Goal: Transaction & Acquisition: Purchase product/service

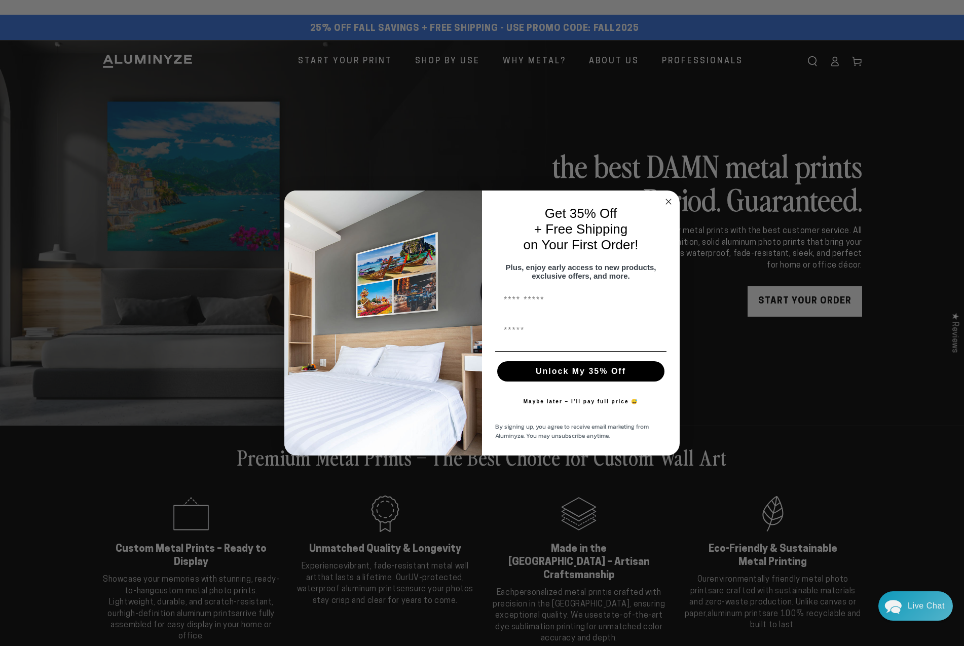
click at [667, 205] on circle "Close dialog" at bounding box center [669, 202] width 12 height 12
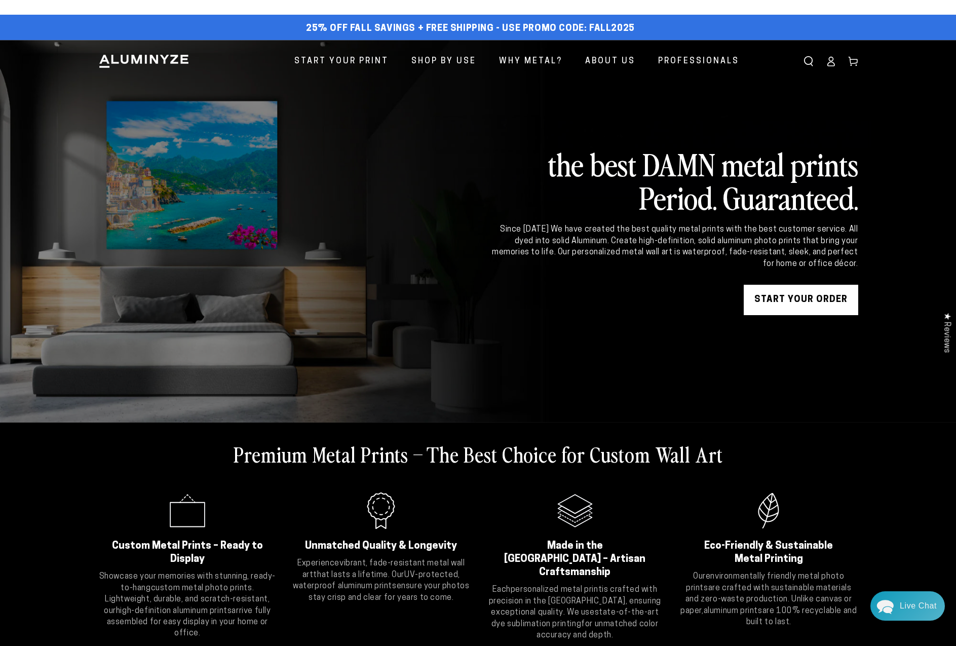
click at [799, 293] on link "START YOUR Order" at bounding box center [801, 300] width 114 height 30
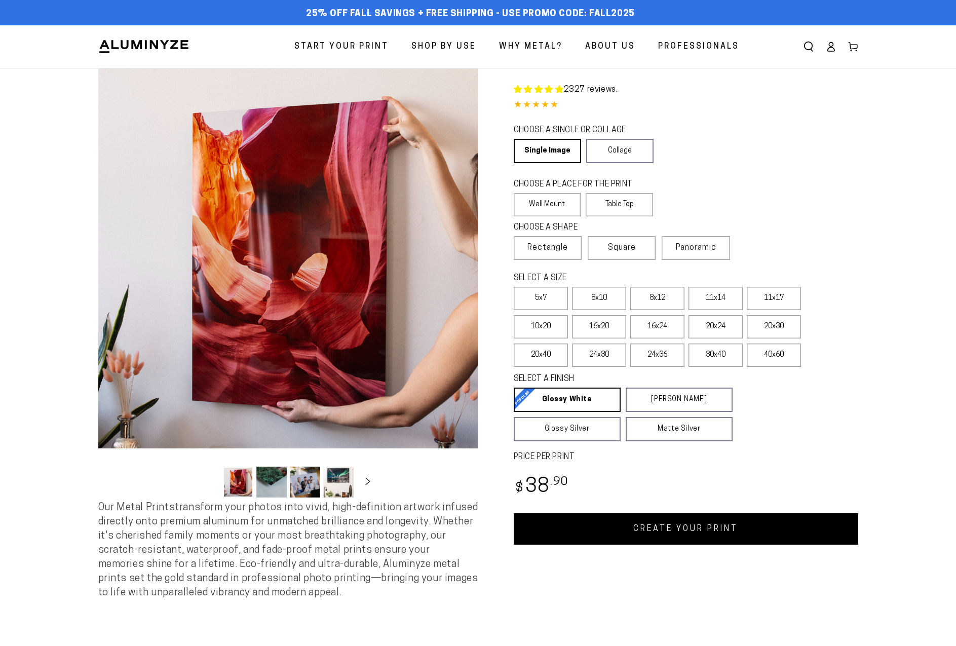
select select "**********"
click at [656, 333] on label "16x24" at bounding box center [657, 326] width 54 height 23
click at [620, 253] on span "Square" at bounding box center [622, 248] width 28 height 12
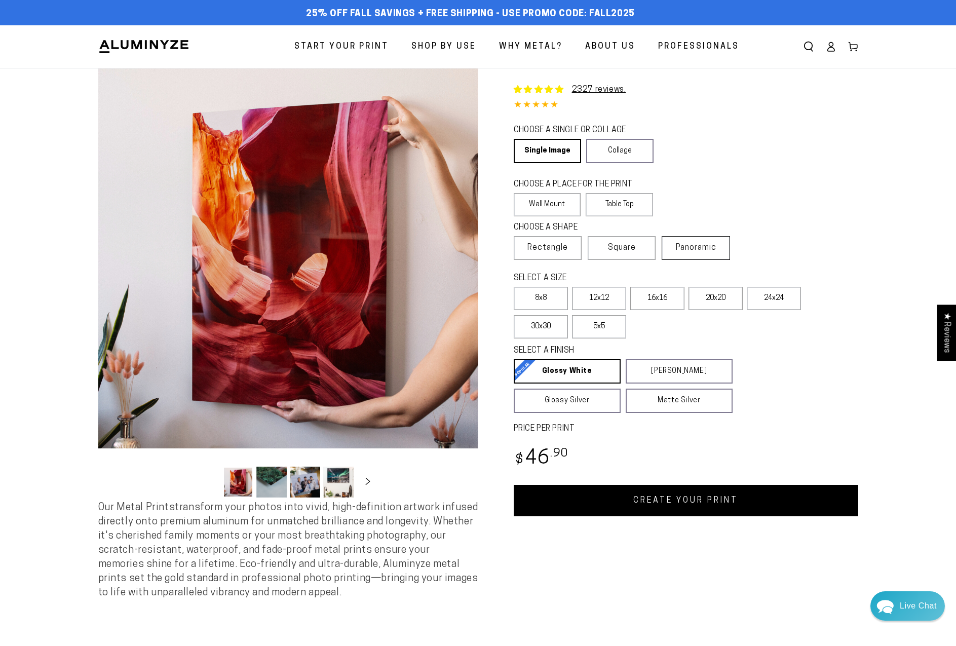
click at [710, 254] on label "Panoramic" at bounding box center [696, 248] width 68 height 24
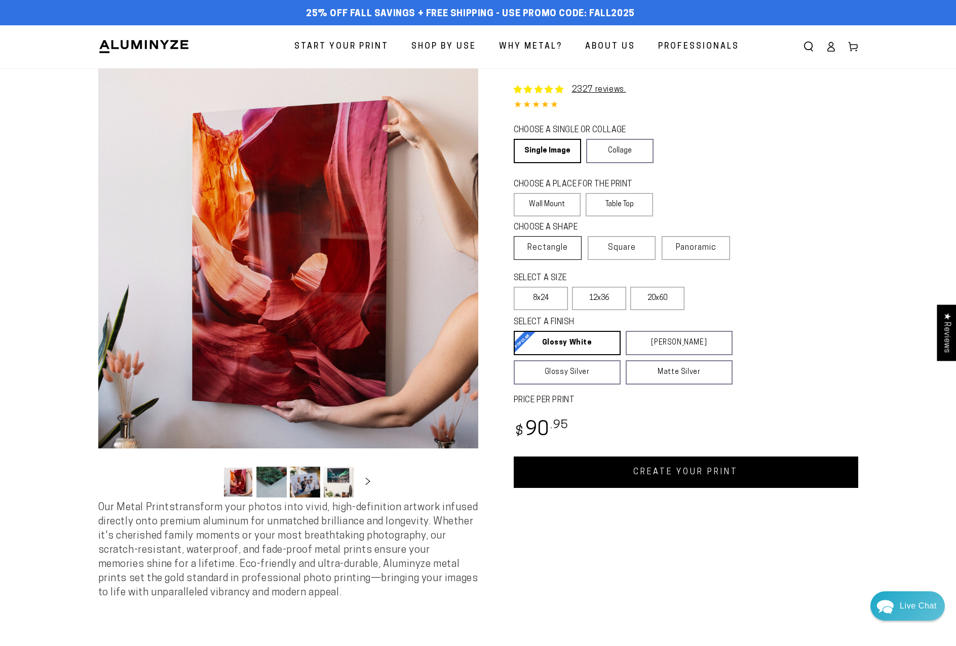
click at [544, 255] on label "Rectangle" at bounding box center [548, 248] width 68 height 24
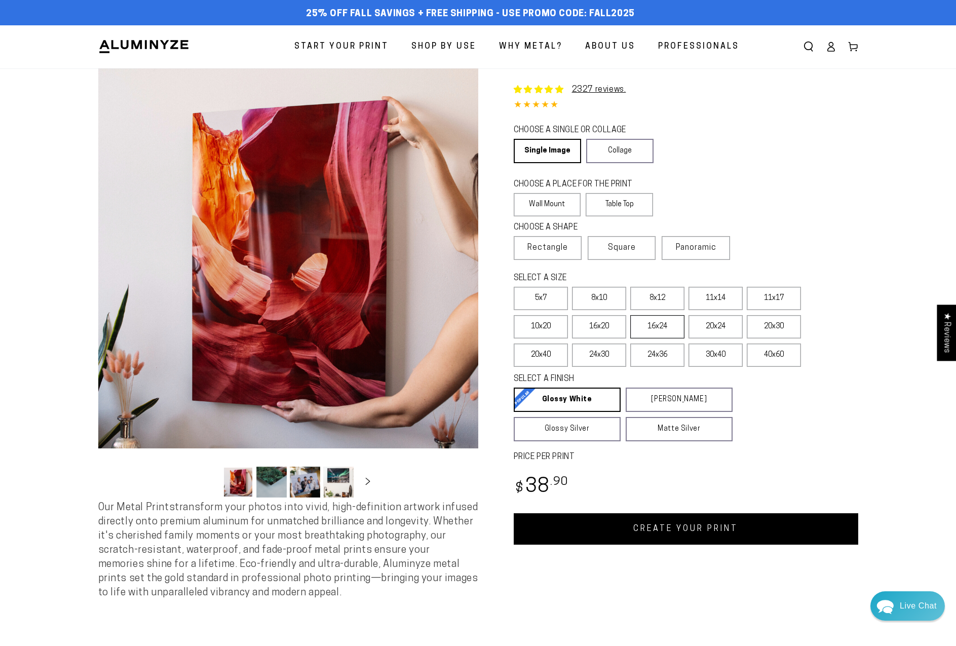
click at [663, 327] on label "16x24" at bounding box center [657, 326] width 54 height 23
click at [656, 528] on link "CREATE YOUR PRINT" at bounding box center [686, 528] width 344 height 31
